Goal: Task Accomplishment & Management: Complete application form

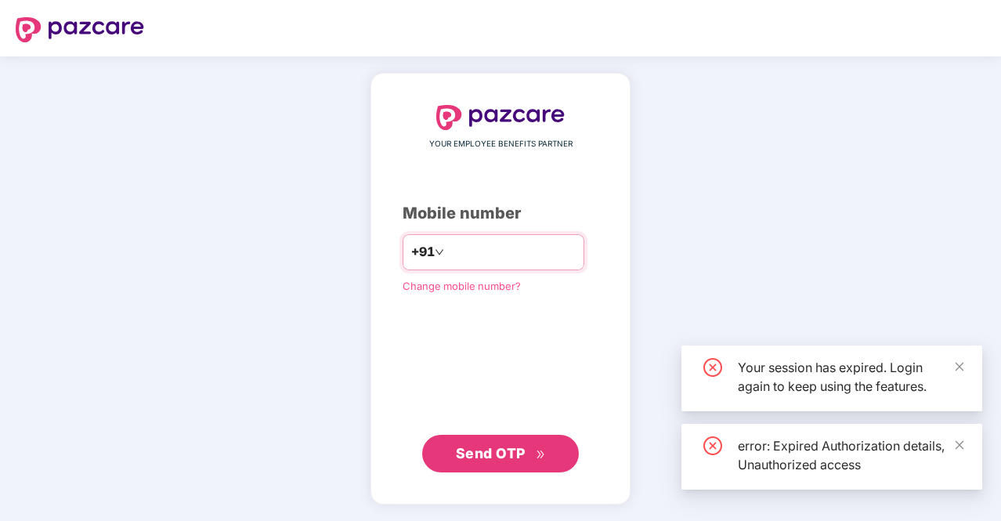
click at [483, 243] on input "number" at bounding box center [511, 252] width 129 height 25
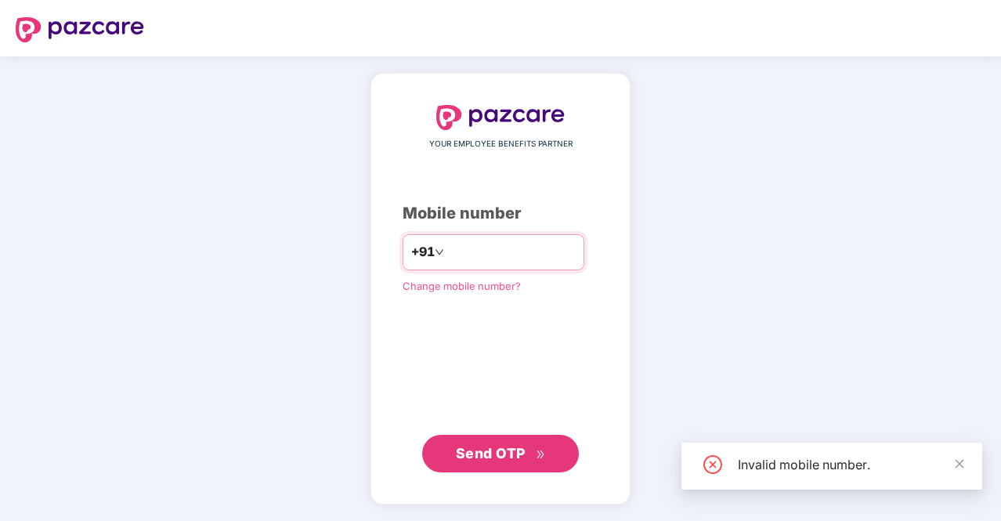
type input "*"
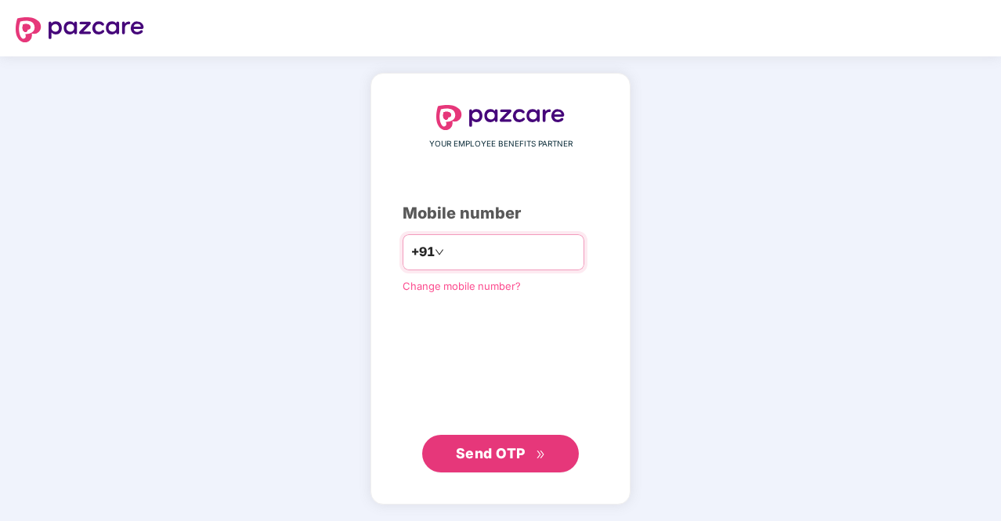
type input "**********"
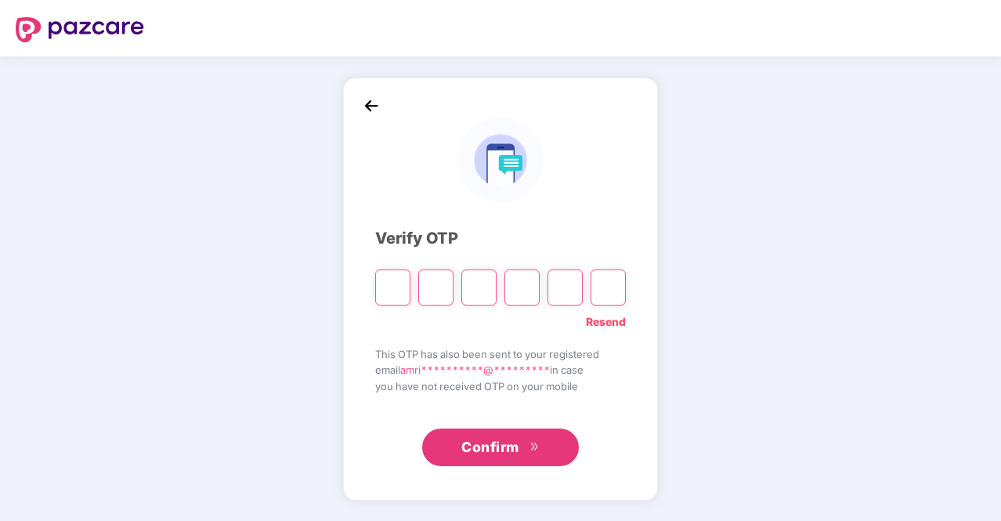
type input "*"
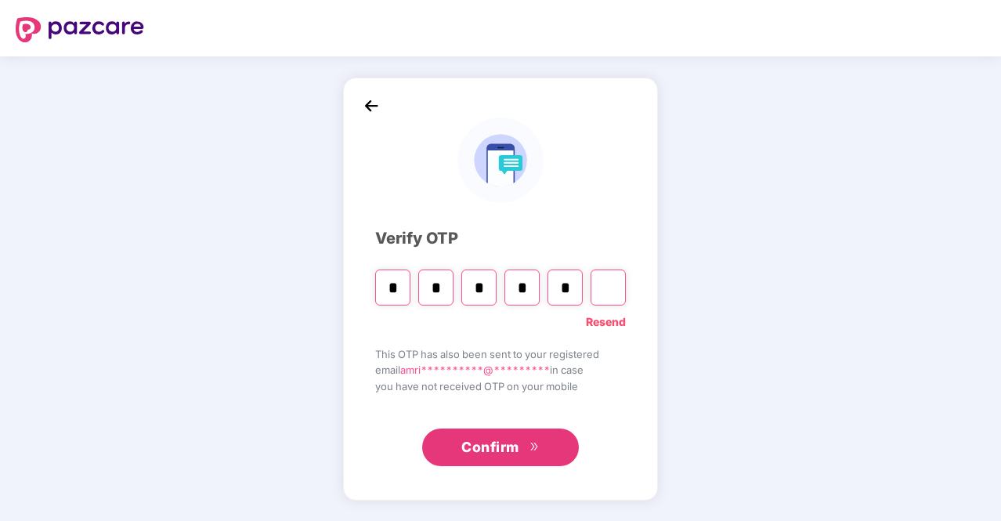
type input "*"
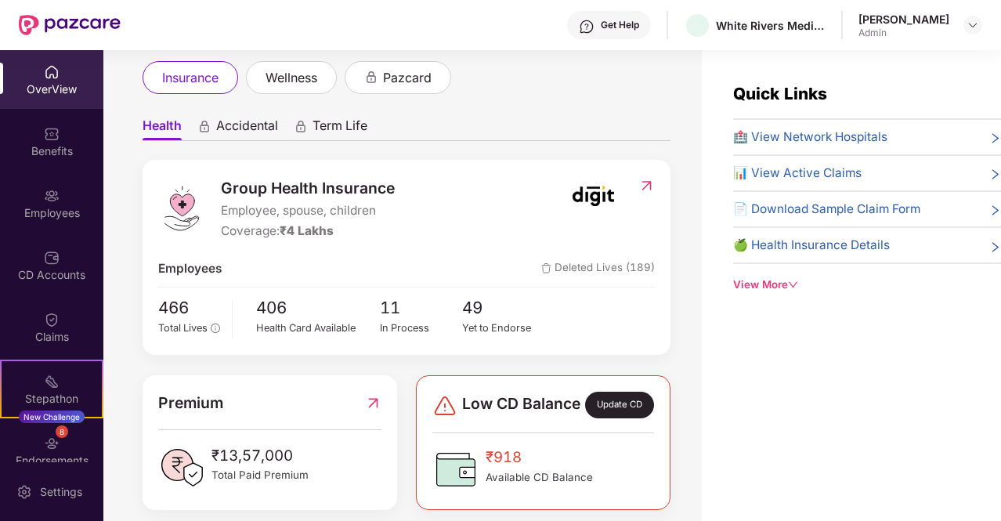
scroll to position [89, 0]
click at [53, 201] on img at bounding box center [52, 196] width 16 height 16
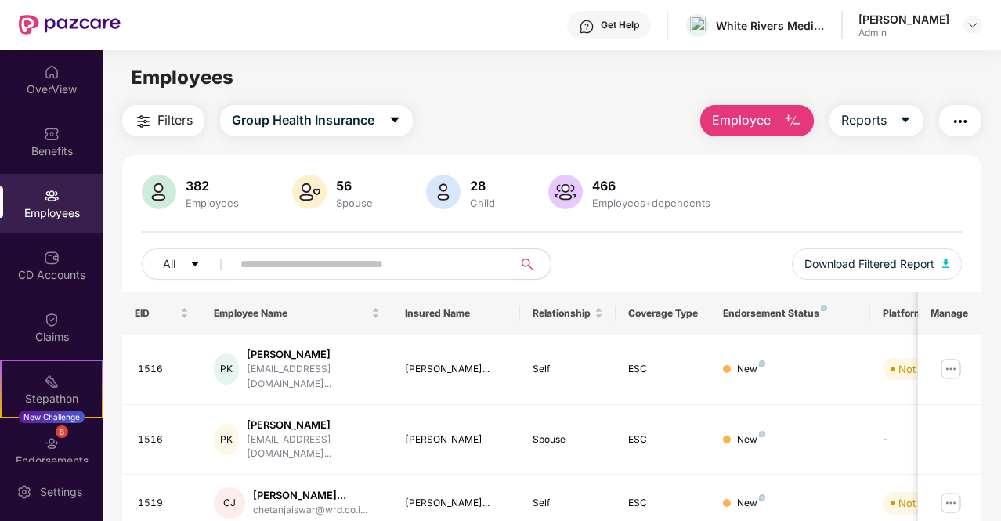
click at [769, 128] on span "Employee" at bounding box center [741, 120] width 59 height 20
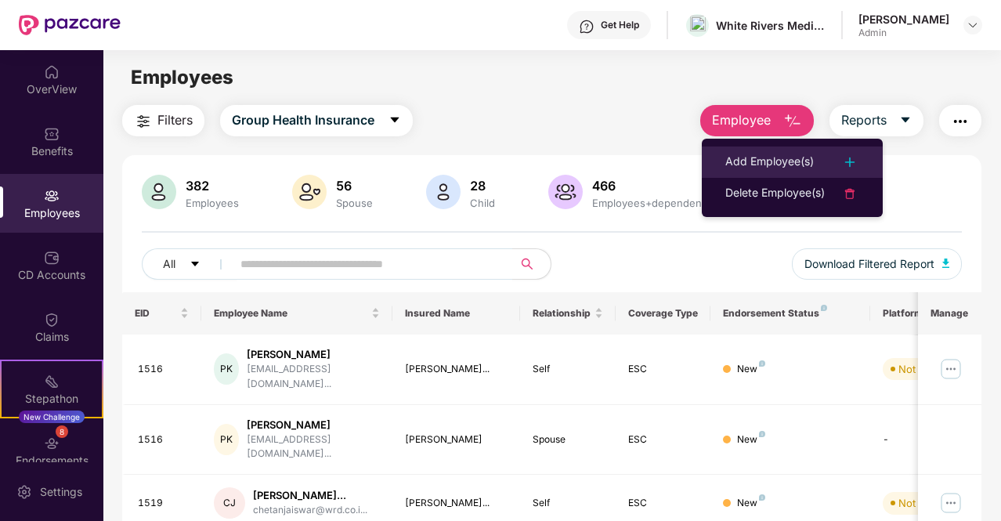
click at [810, 160] on div "Add Employee(s)" at bounding box center [770, 162] width 89 height 19
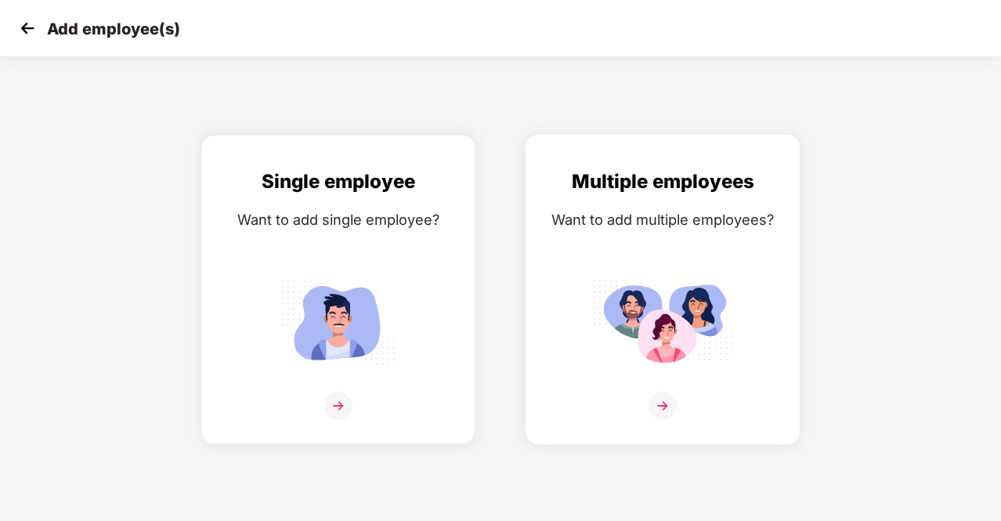
click at [666, 410] on img at bounding box center [663, 406] width 28 height 28
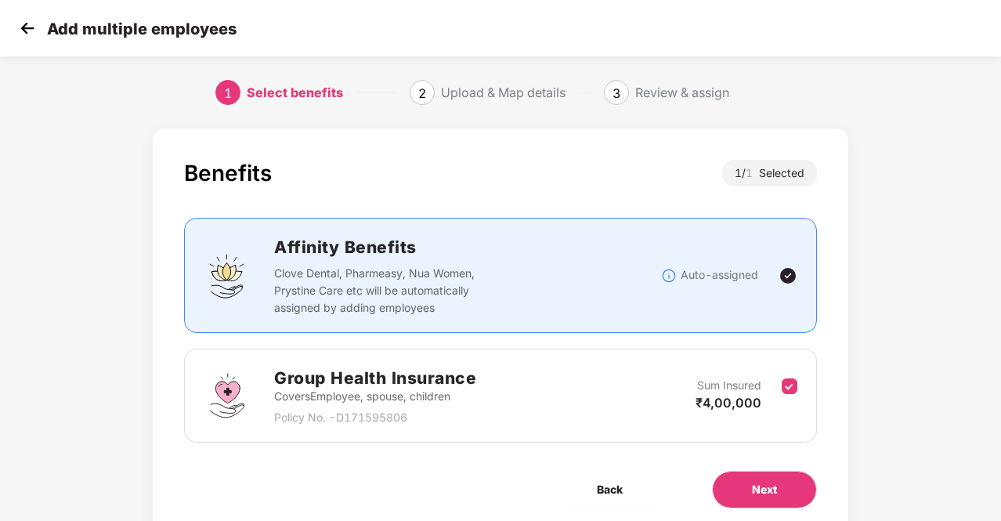
scroll to position [56, 0]
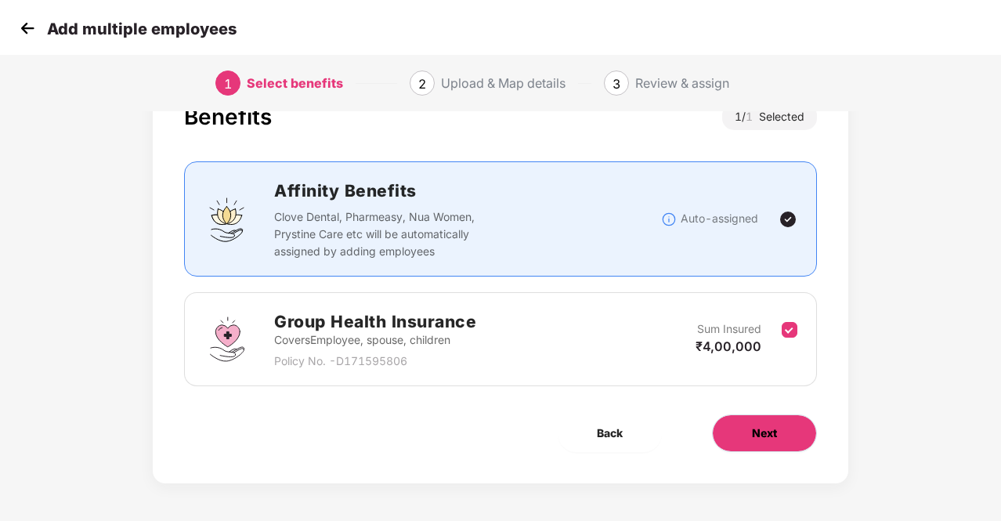
click at [762, 430] on span "Next" at bounding box center [764, 433] width 25 height 17
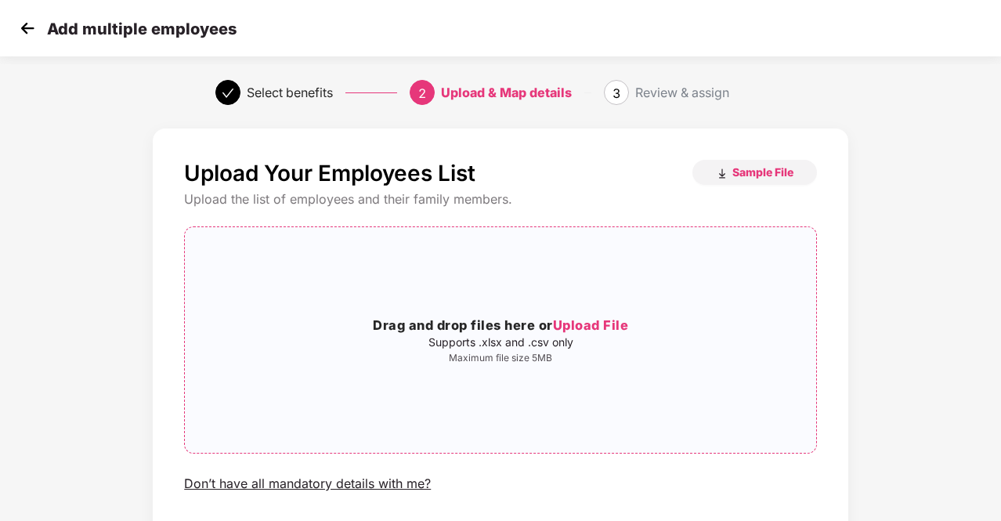
scroll to position [108, 0]
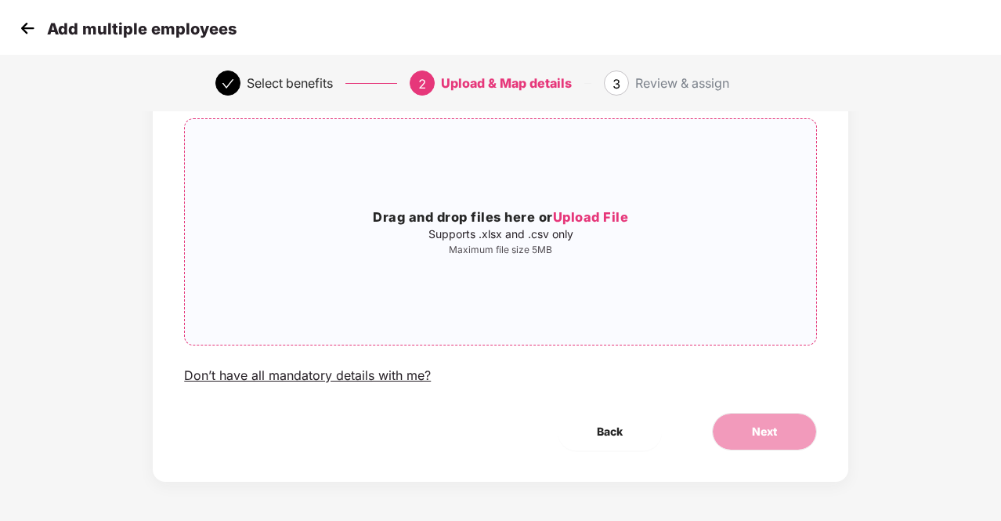
click at [597, 214] on span "Upload File" at bounding box center [591, 217] width 76 height 16
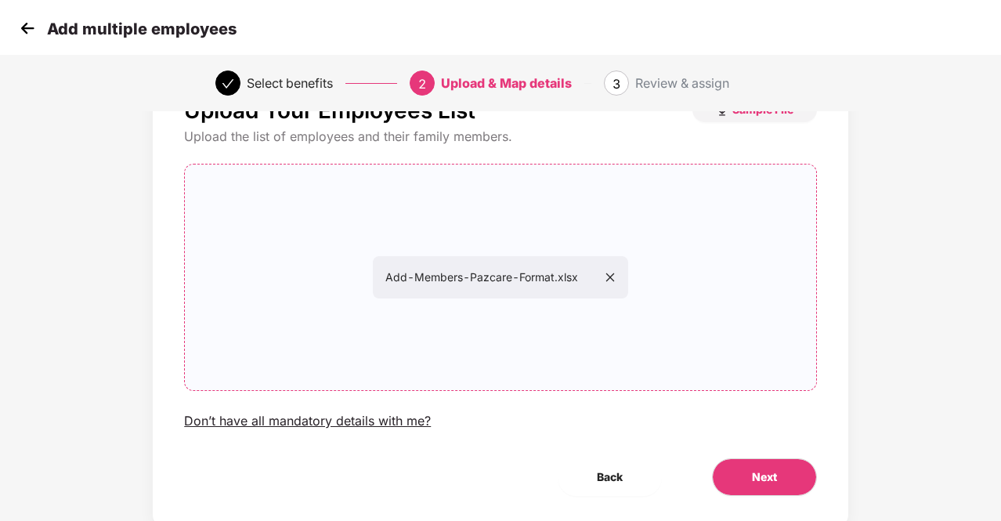
scroll to position [62, 0]
click at [754, 474] on span "Next" at bounding box center [764, 477] width 25 height 17
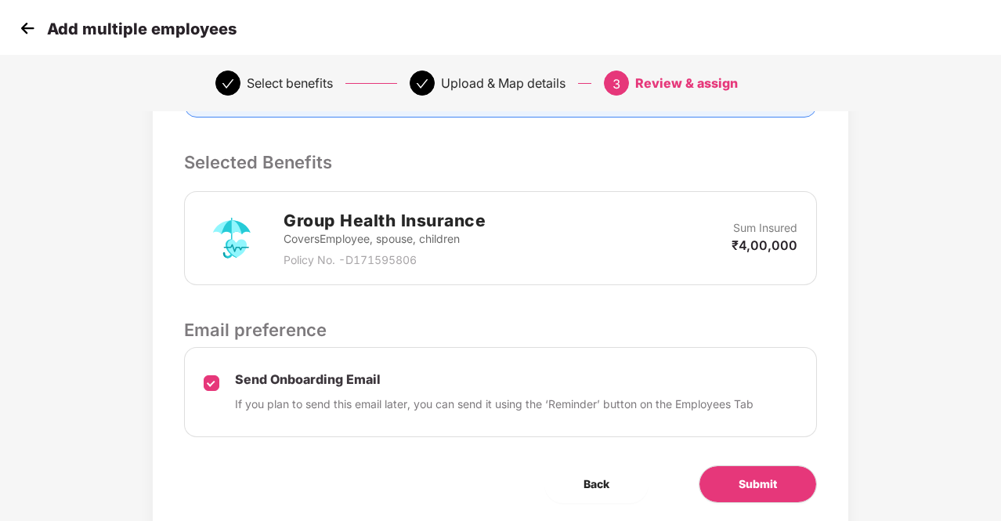
scroll to position [367, 0]
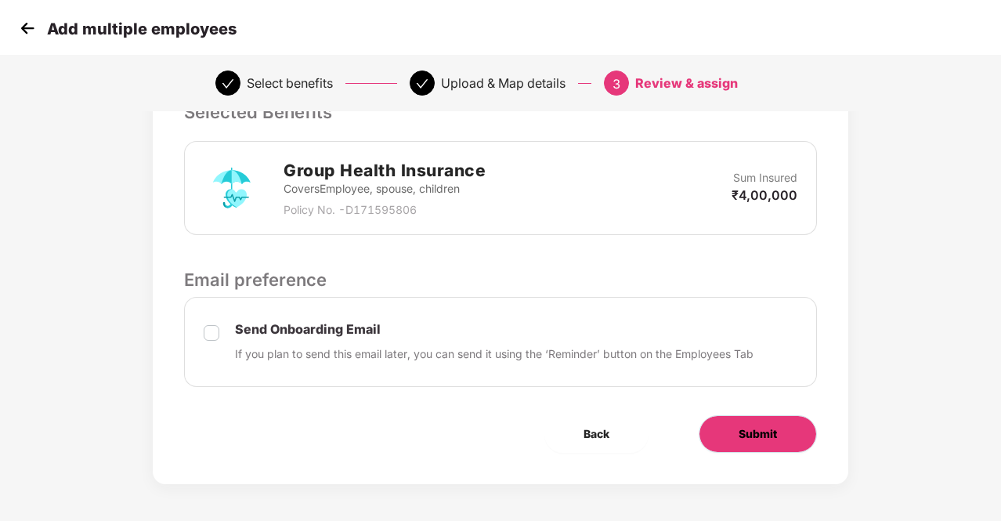
click at [737, 430] on button "Submit" at bounding box center [758, 434] width 118 height 38
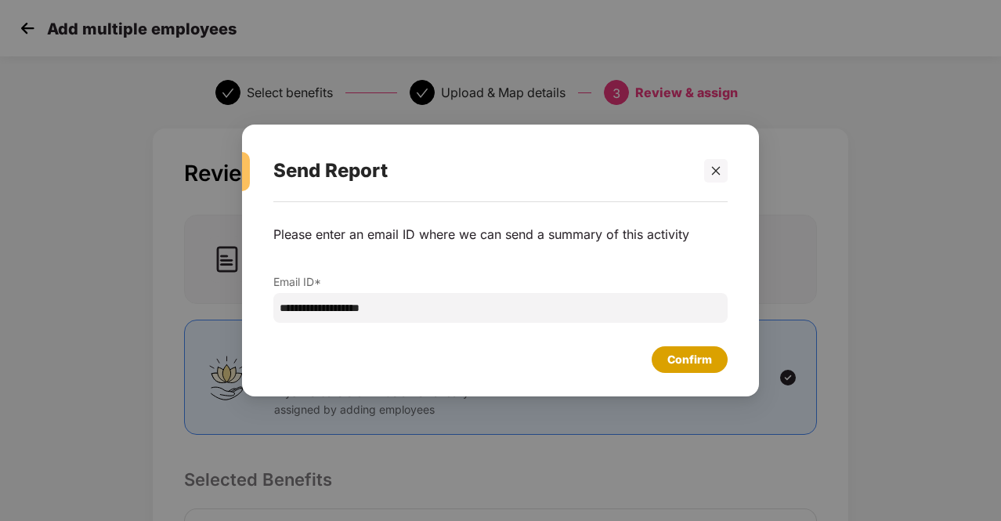
click at [697, 349] on div "Confirm" at bounding box center [690, 359] width 76 height 27
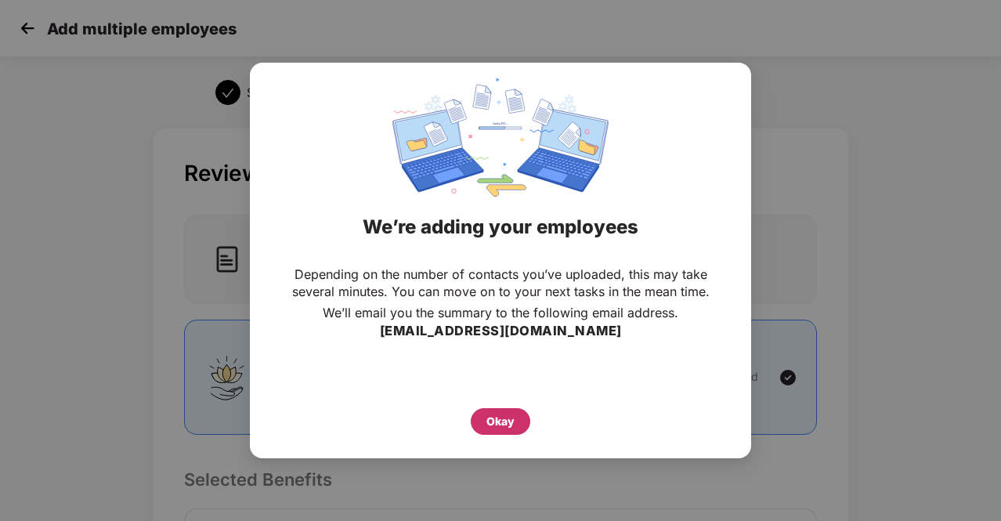
click at [520, 411] on div "Okay" at bounding box center [501, 421] width 60 height 27
